Goal: Find specific page/section: Find specific page/section

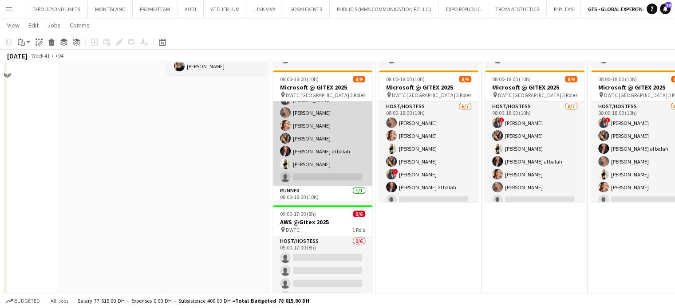
scroll to position [266, 0]
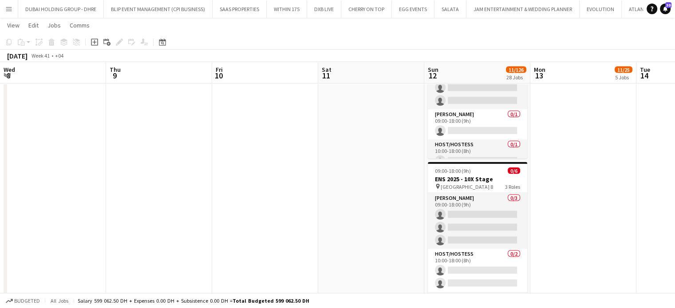
scroll to position [0, 213]
